Goal: Task Accomplishment & Management: Complete application form

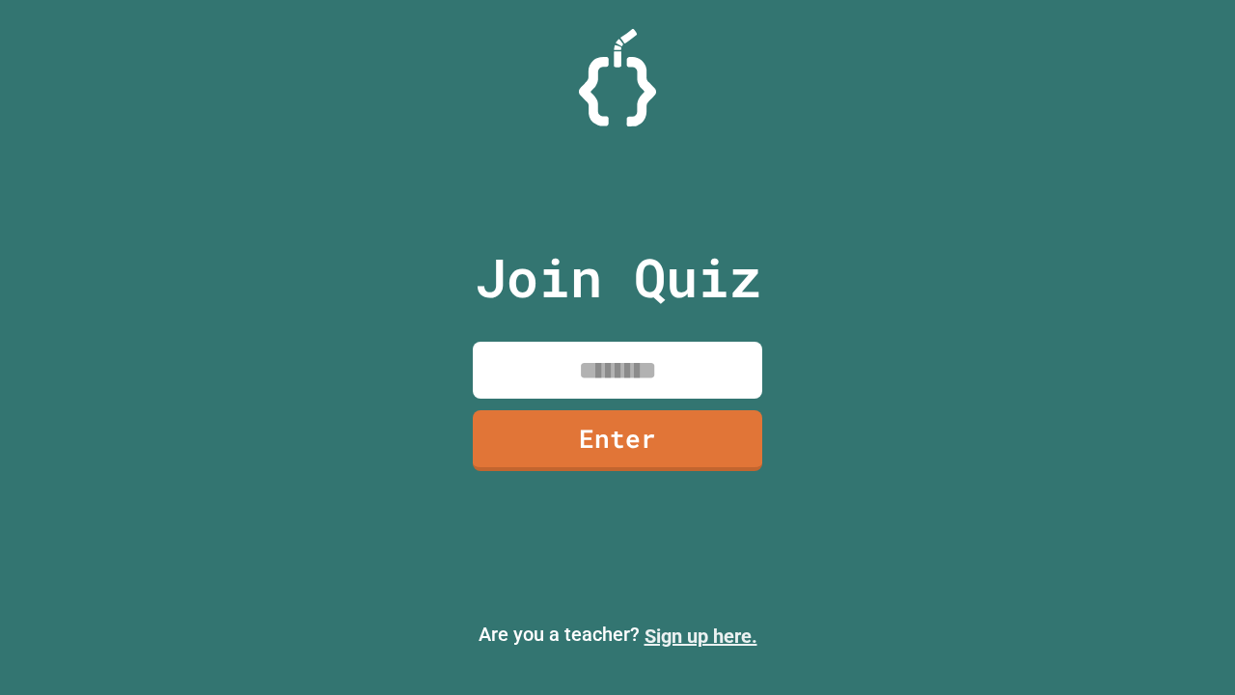
click at [700, 636] on link "Sign up here." at bounding box center [700, 635] width 113 height 23
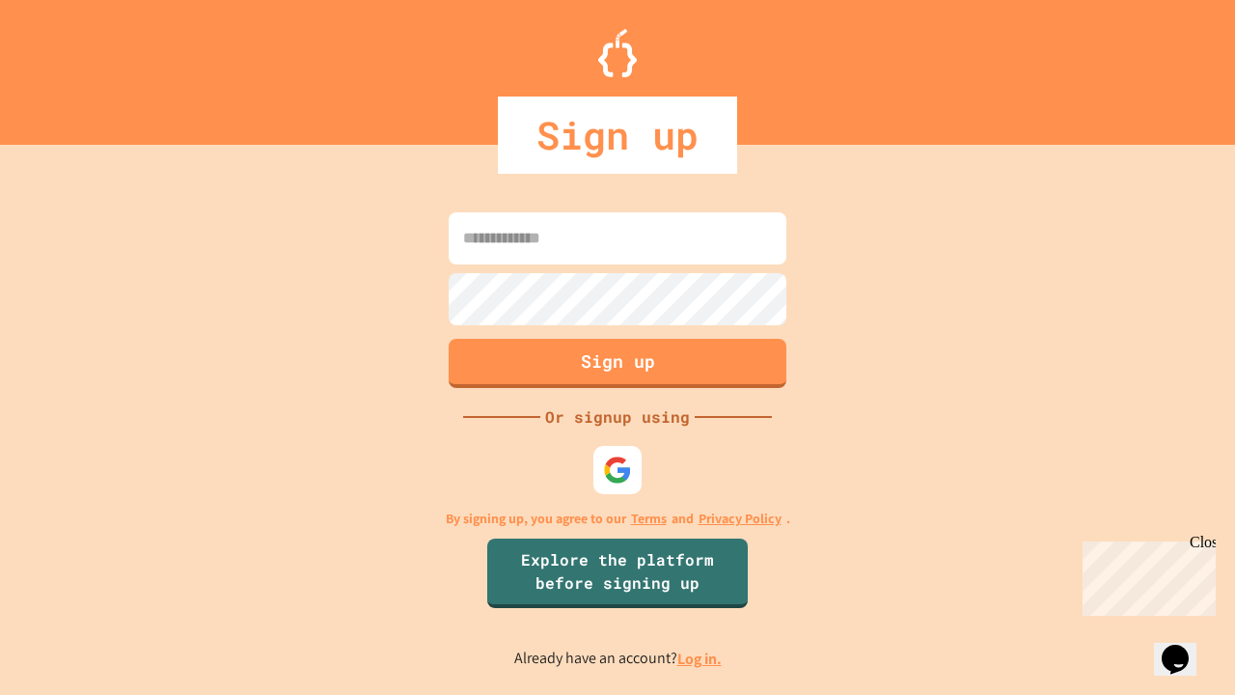
click at [700, 658] on link "Log in." at bounding box center [699, 658] width 44 height 20
